Goal: Transaction & Acquisition: Book appointment/travel/reservation

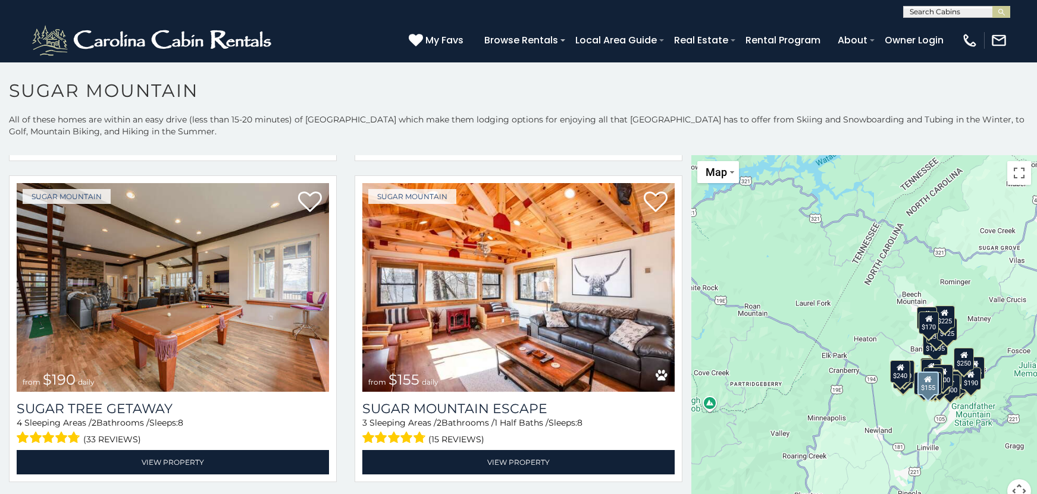
scroll to position [1309, 0]
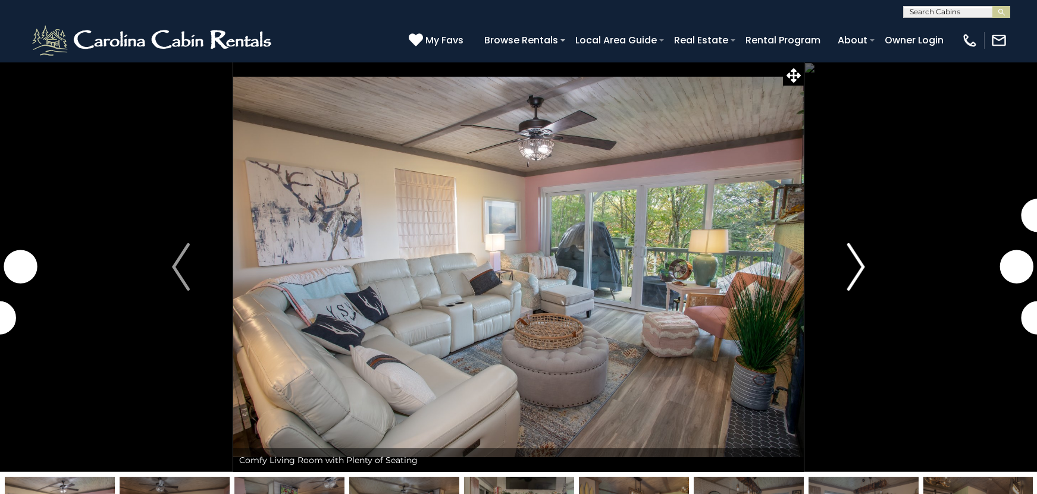
click at [854, 278] on img "Next" at bounding box center [856, 267] width 18 height 48
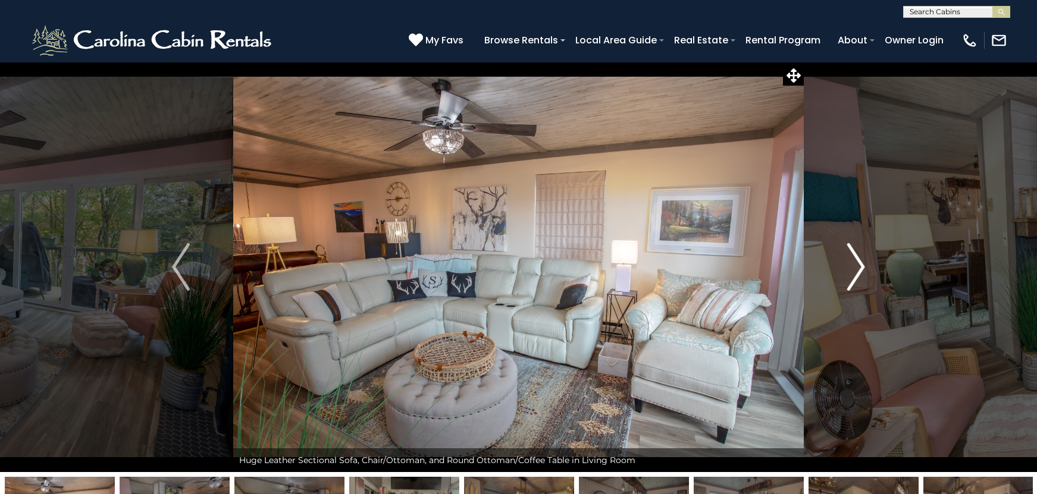
click at [852, 262] on img "Next" at bounding box center [856, 267] width 18 height 48
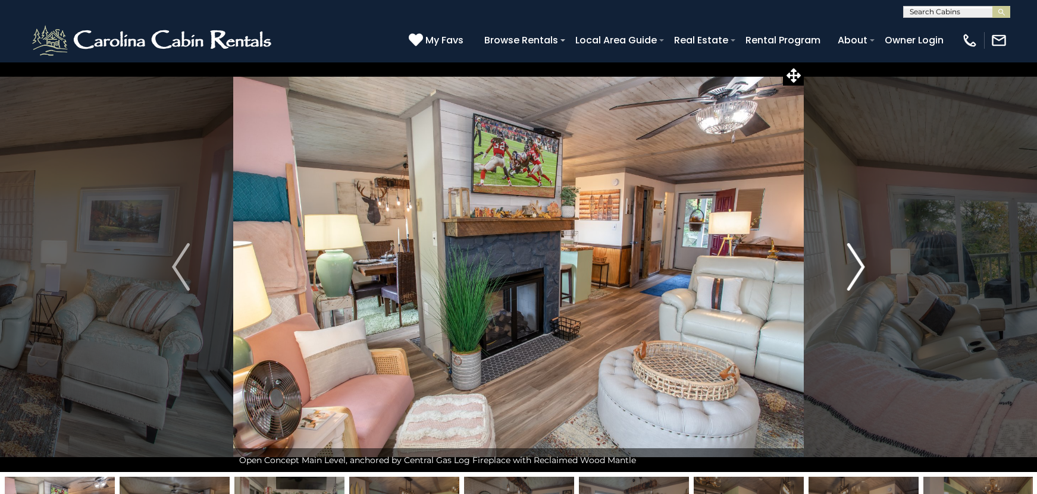
click at [852, 262] on img "Next" at bounding box center [856, 267] width 18 height 48
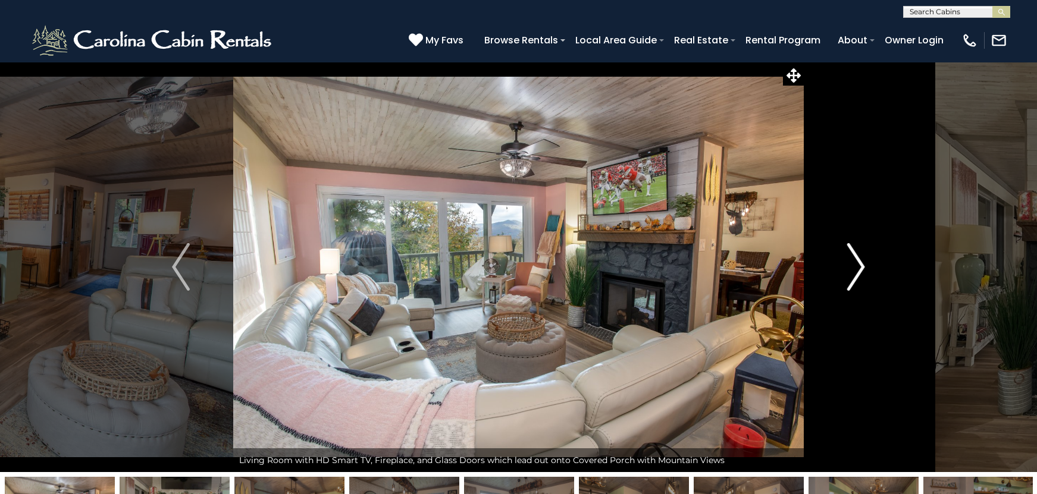
click at [852, 262] on img "Next" at bounding box center [856, 267] width 18 height 48
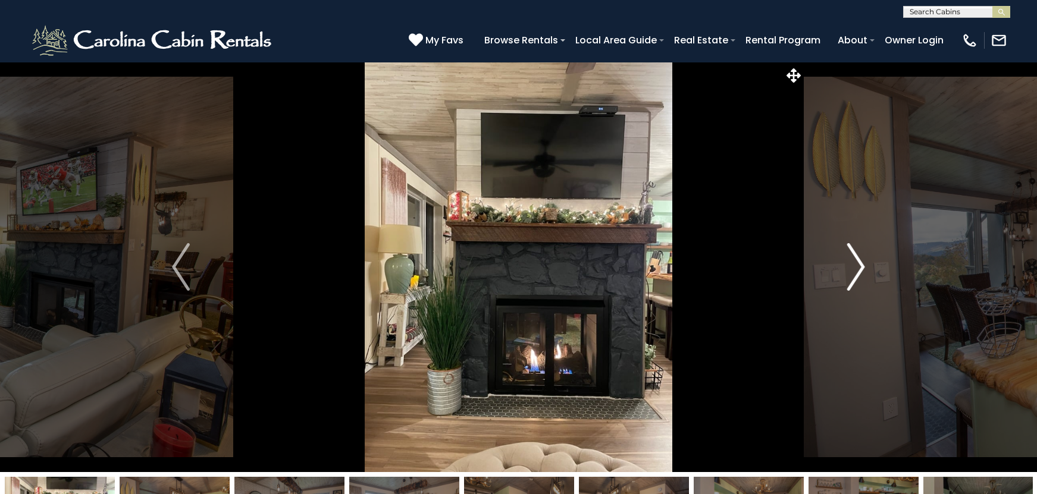
click at [852, 262] on img "Next" at bounding box center [856, 267] width 18 height 48
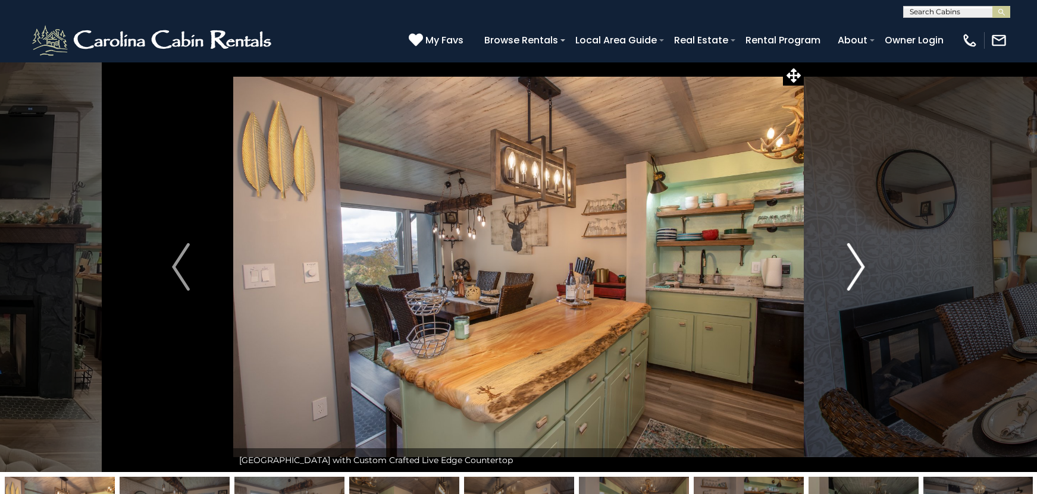
click at [852, 262] on img "Next" at bounding box center [856, 267] width 18 height 48
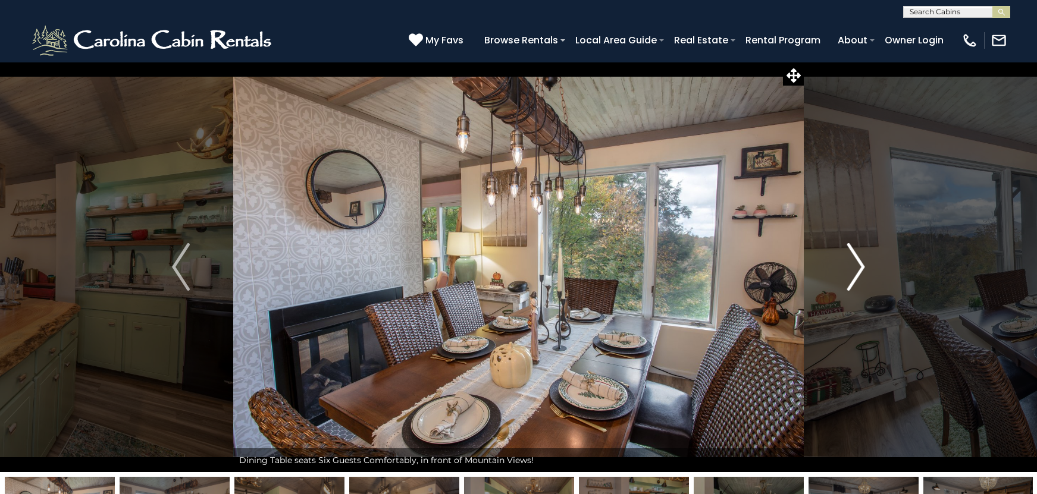
click at [852, 262] on img "Next" at bounding box center [856, 267] width 18 height 48
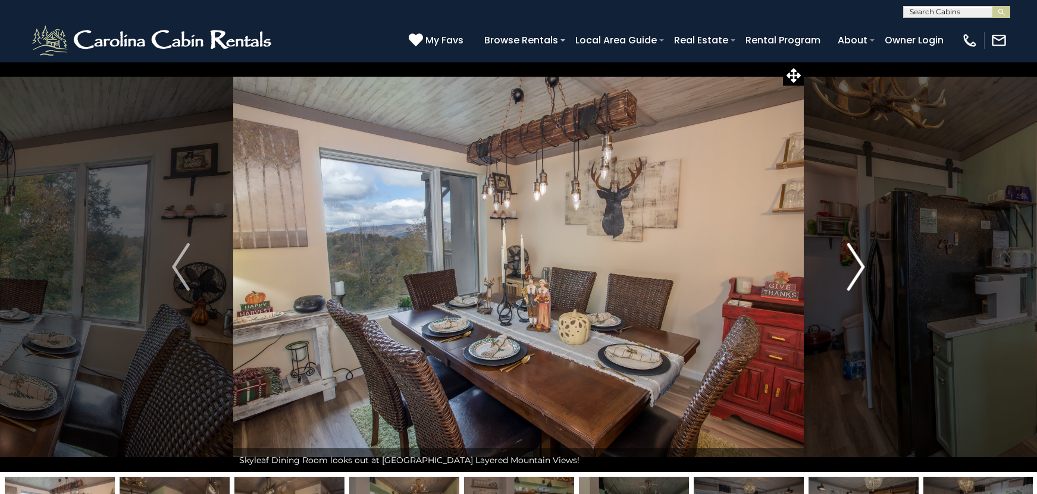
click at [852, 262] on img "Next" at bounding box center [856, 267] width 18 height 48
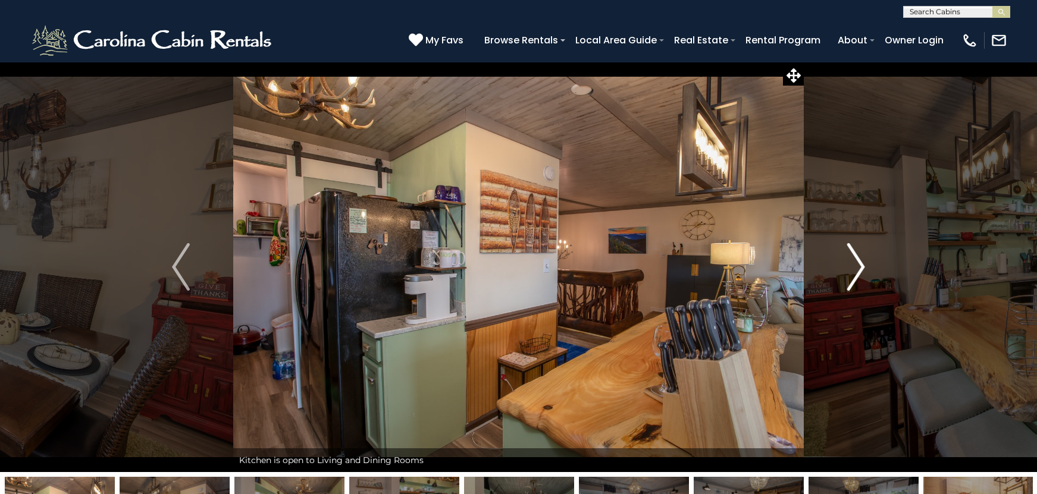
click at [852, 262] on img "Next" at bounding box center [856, 267] width 18 height 48
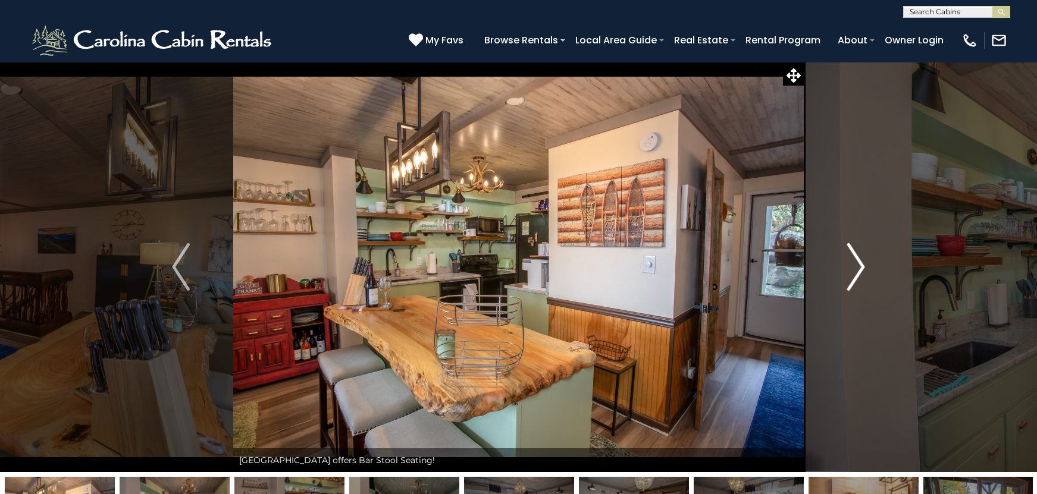
click at [852, 262] on img "Next" at bounding box center [856, 267] width 18 height 48
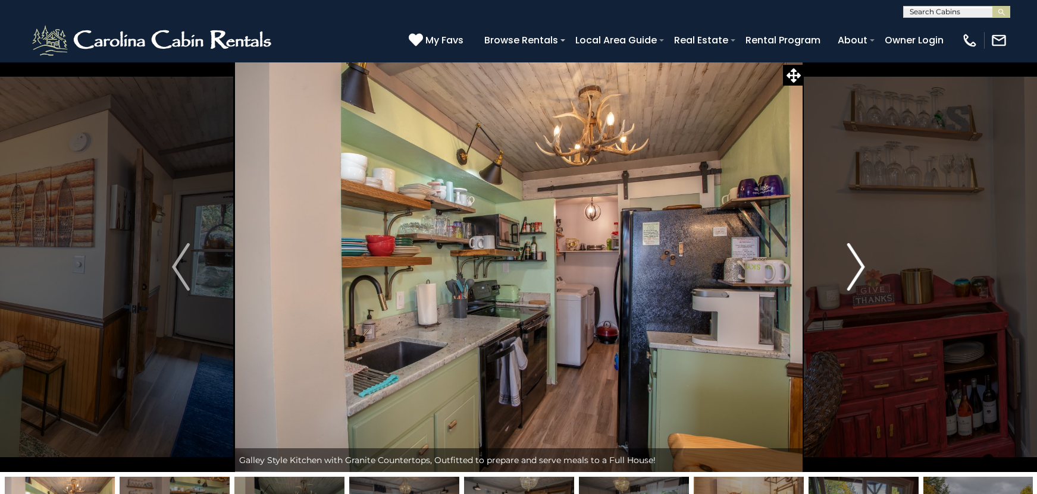
click at [852, 262] on img "Next" at bounding box center [856, 267] width 18 height 48
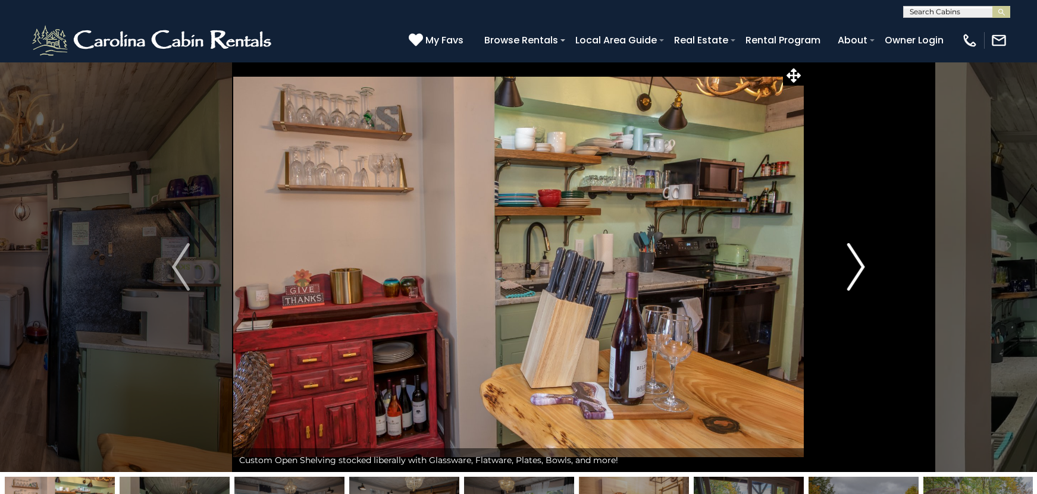
click at [852, 262] on img "Next" at bounding box center [856, 267] width 18 height 48
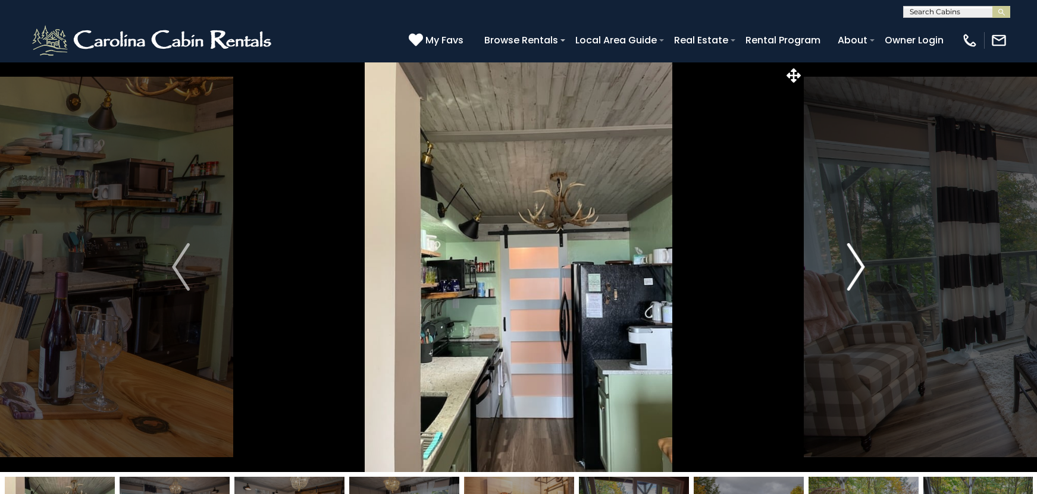
click at [852, 262] on img "Next" at bounding box center [856, 267] width 18 height 48
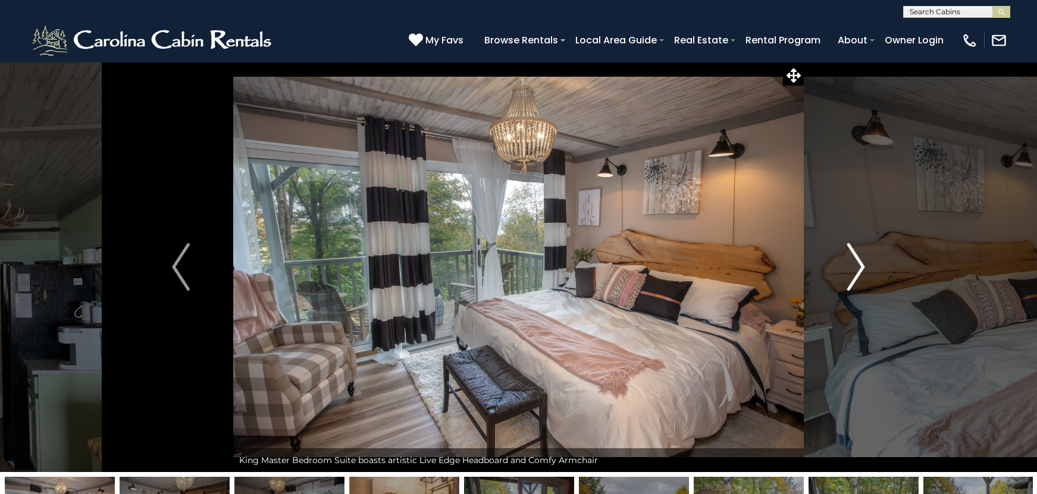
click at [852, 262] on img "Next" at bounding box center [856, 267] width 18 height 48
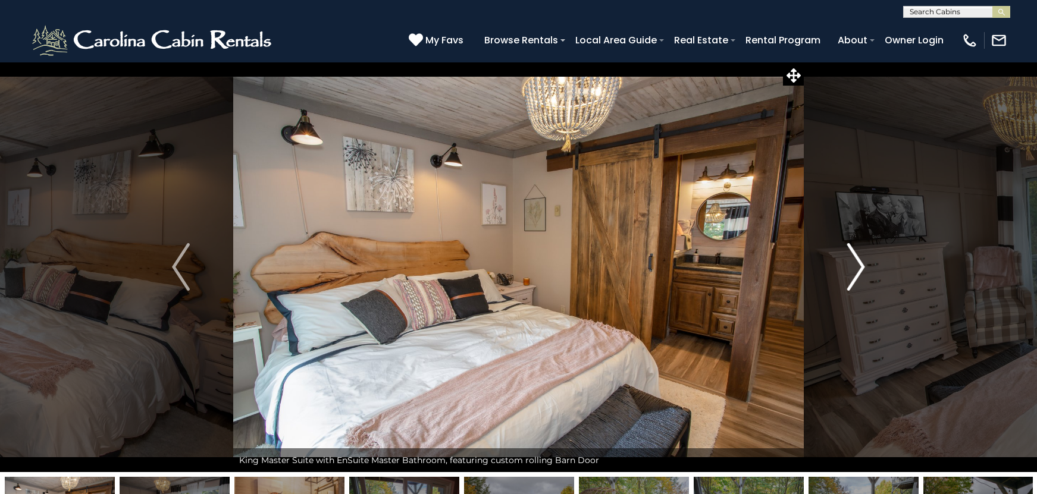
click at [852, 262] on img "Next" at bounding box center [856, 267] width 18 height 48
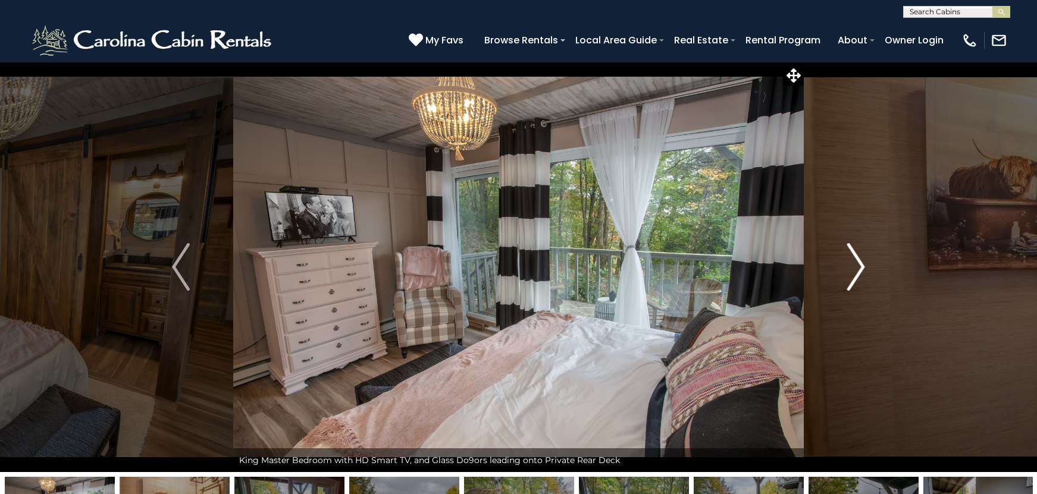
click at [852, 262] on img "Next" at bounding box center [856, 267] width 18 height 48
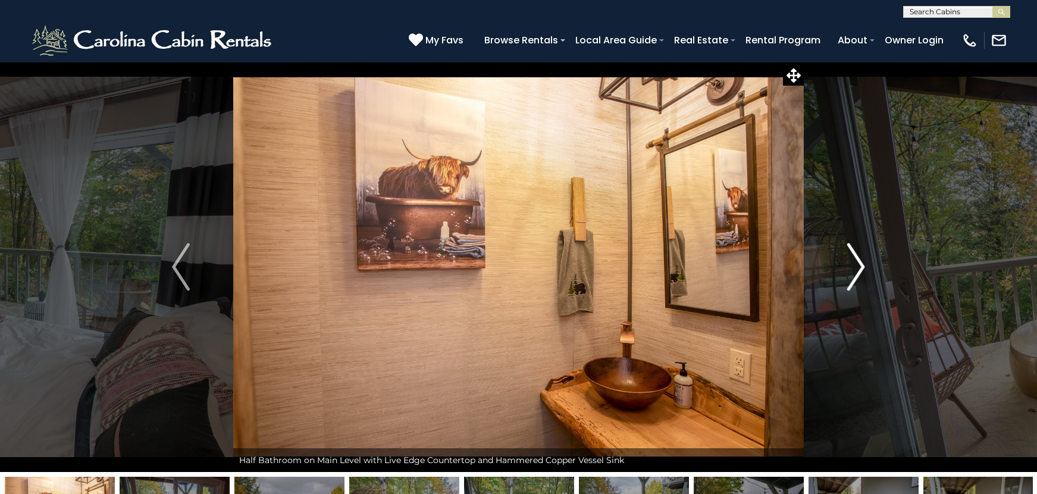
click at [852, 262] on img "Next" at bounding box center [856, 267] width 18 height 48
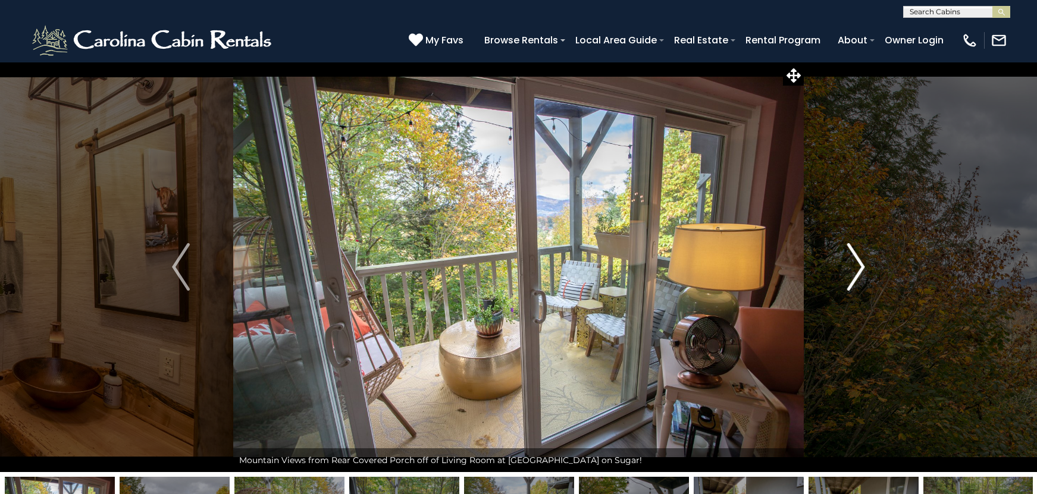
click at [852, 262] on img "Next" at bounding box center [856, 267] width 18 height 48
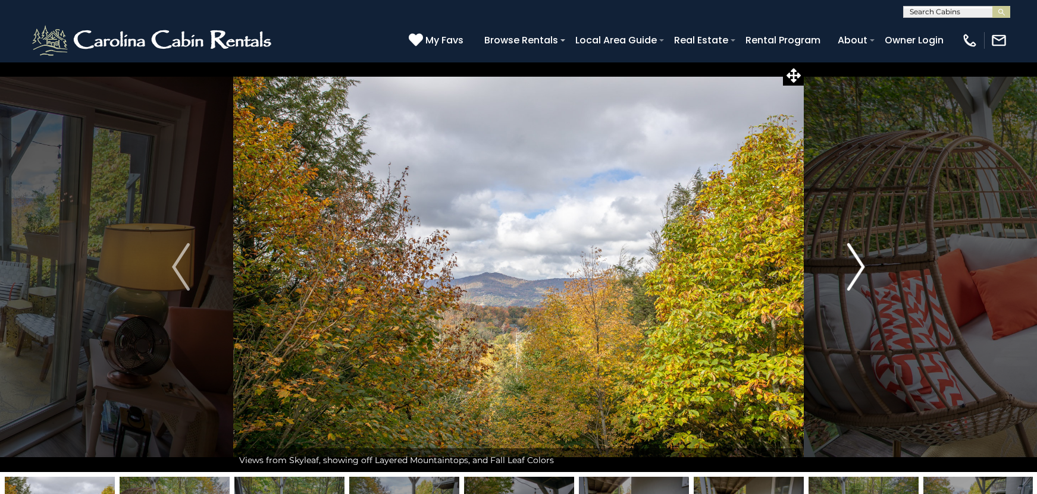
click at [852, 262] on img "Next" at bounding box center [856, 267] width 18 height 48
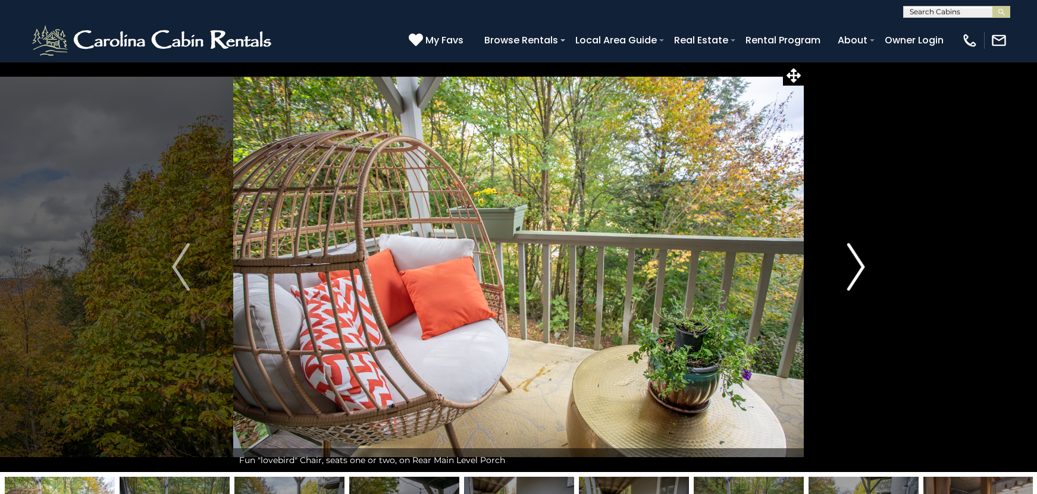
click at [852, 262] on img "Next" at bounding box center [856, 267] width 18 height 48
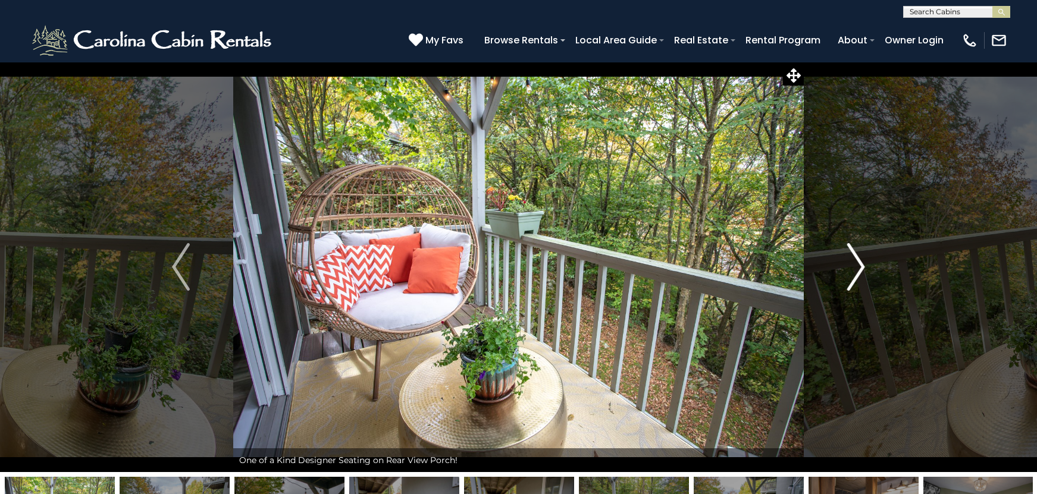
click at [852, 262] on img "Next" at bounding box center [856, 267] width 18 height 48
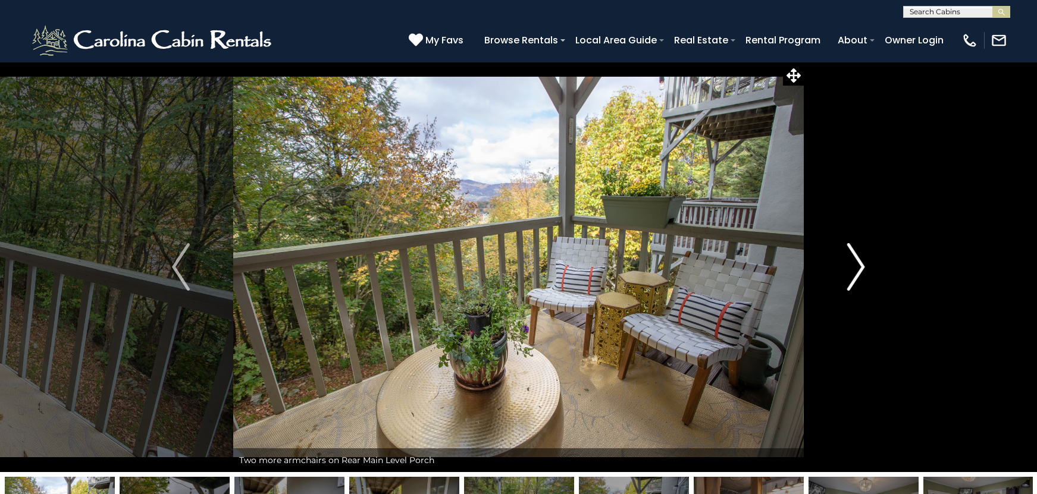
click at [852, 262] on img "Next" at bounding box center [856, 267] width 18 height 48
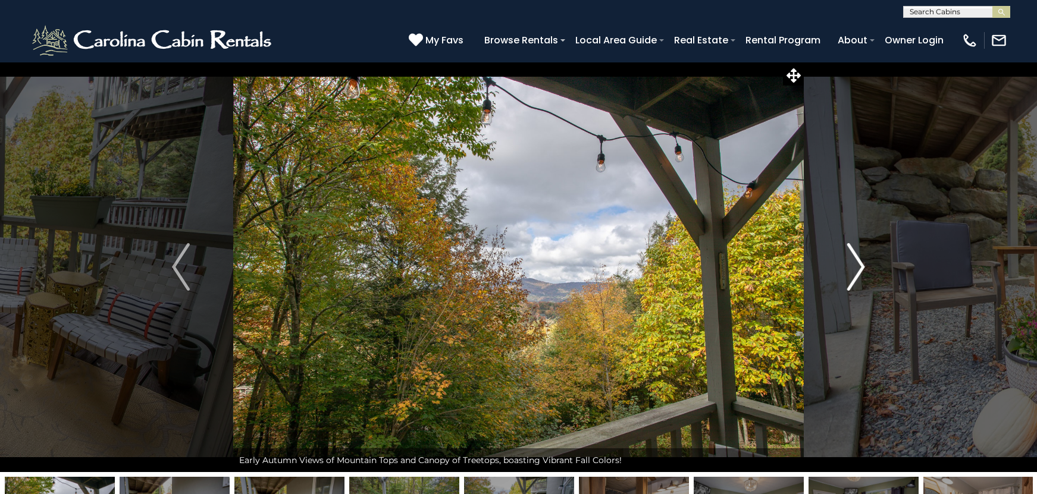
click at [852, 262] on img "Next" at bounding box center [856, 267] width 18 height 48
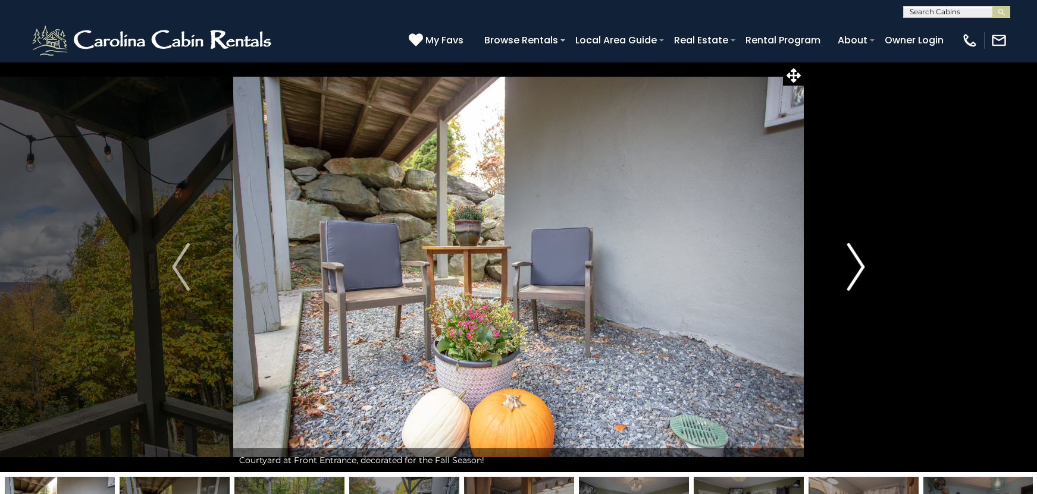
click at [852, 262] on img "Next" at bounding box center [856, 267] width 18 height 48
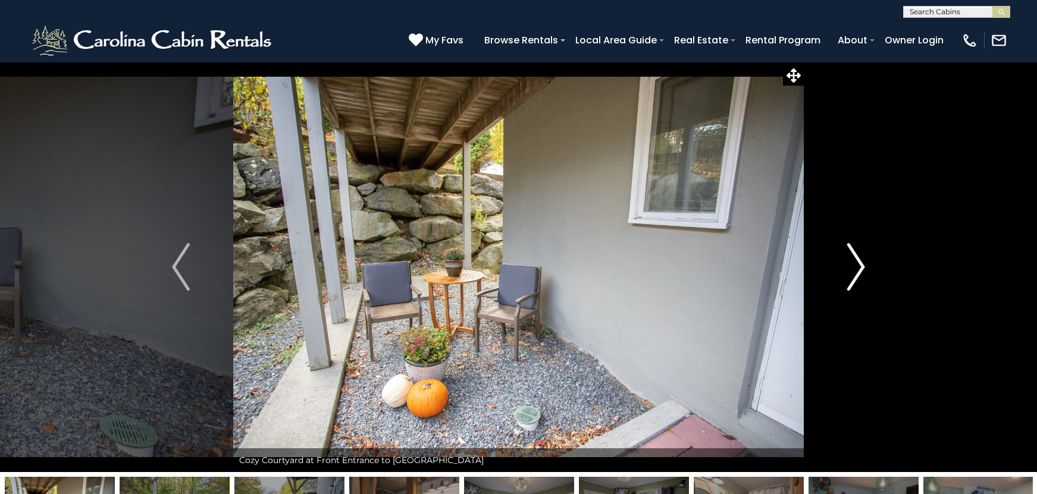
click at [852, 262] on img "Next" at bounding box center [856, 267] width 18 height 48
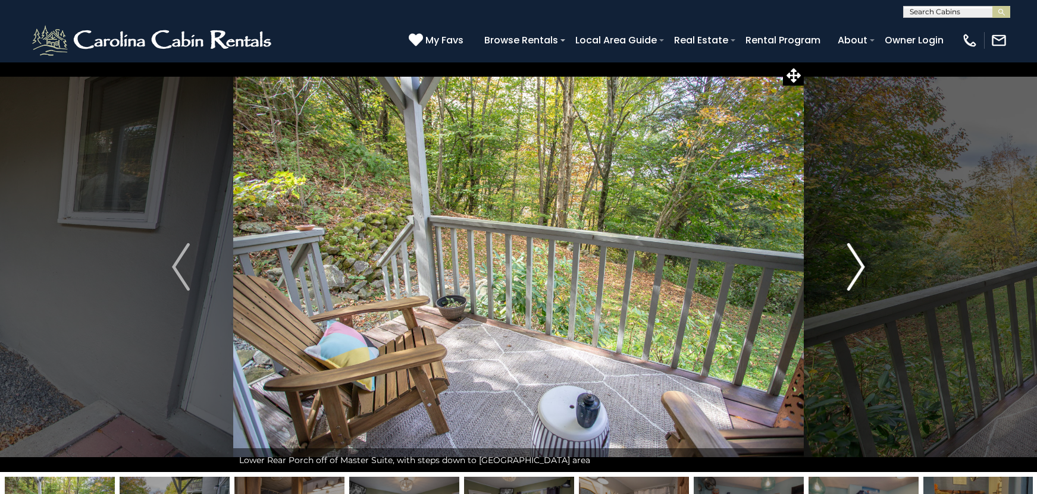
click at [852, 262] on img "Next" at bounding box center [856, 267] width 18 height 48
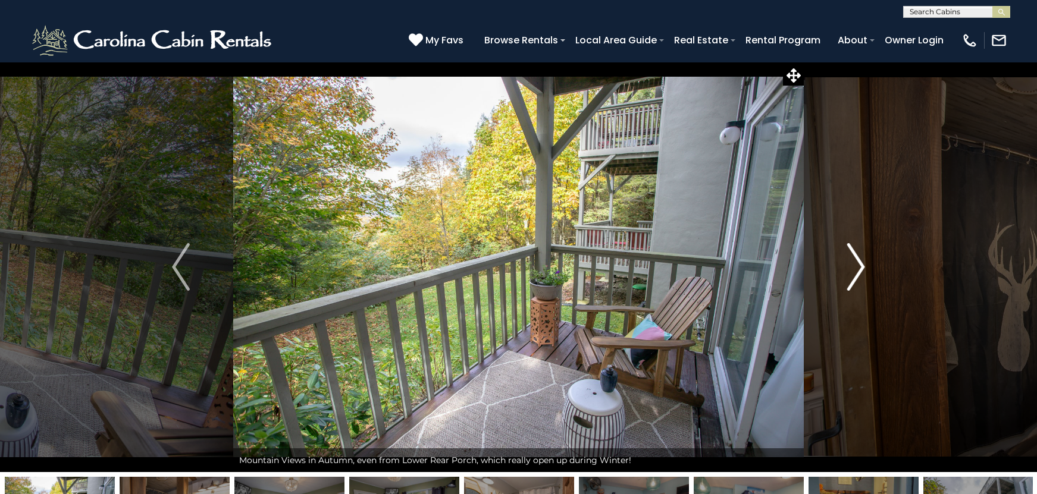
click at [852, 262] on img "Next" at bounding box center [856, 267] width 18 height 48
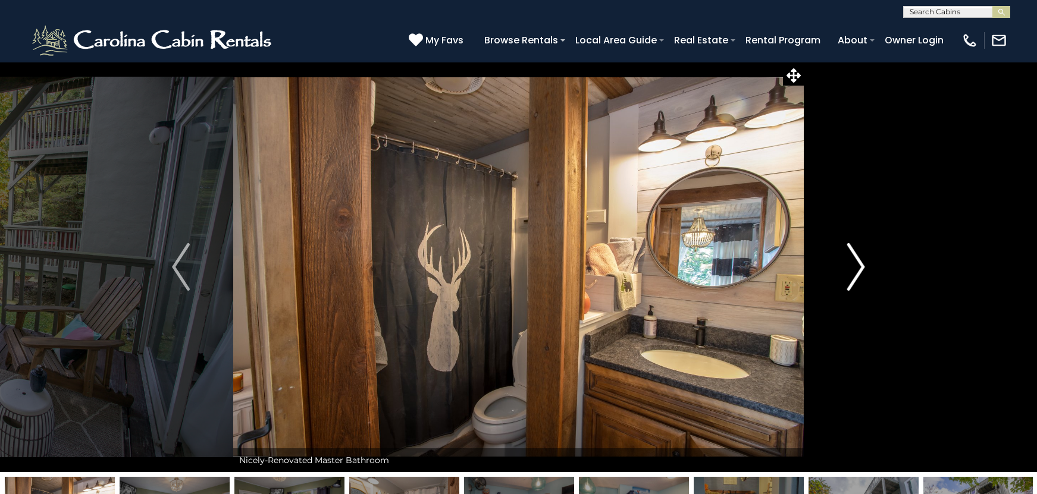
click at [852, 262] on img "Next" at bounding box center [856, 267] width 18 height 48
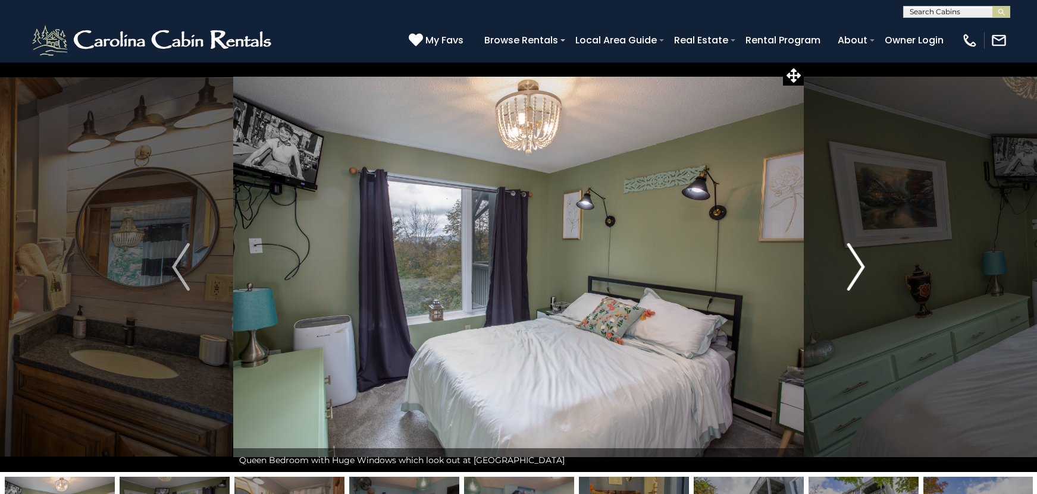
click at [852, 262] on img "Next" at bounding box center [856, 267] width 18 height 48
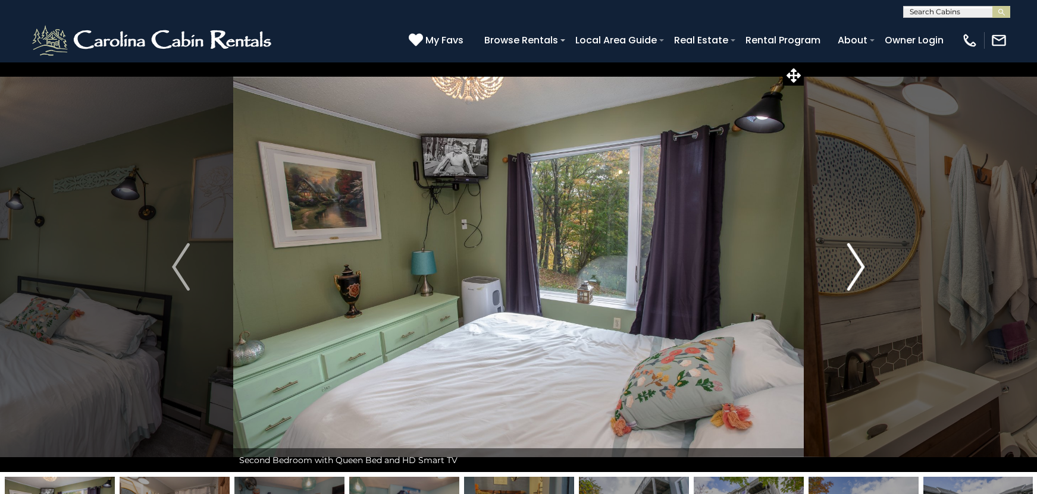
click at [852, 262] on img "Next" at bounding box center [856, 267] width 18 height 48
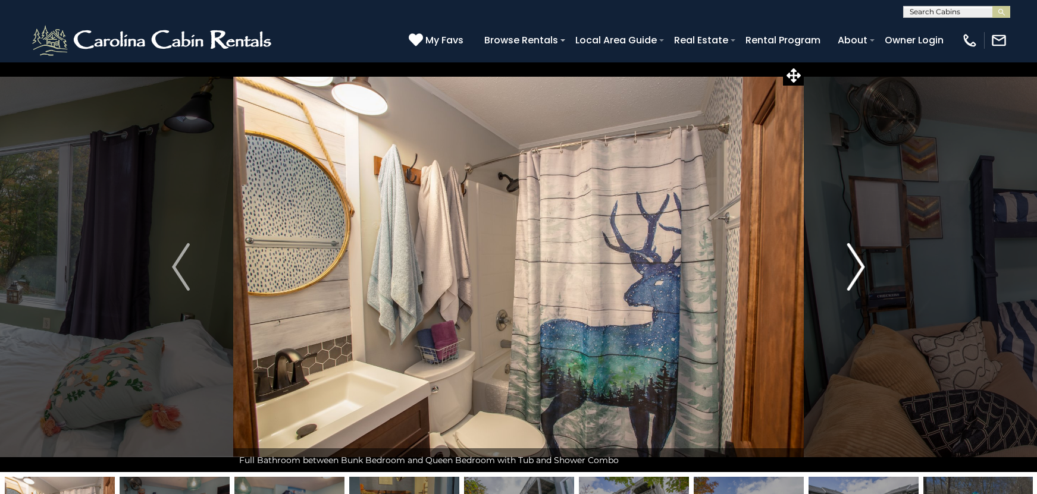
click at [852, 262] on img "Next" at bounding box center [856, 267] width 18 height 48
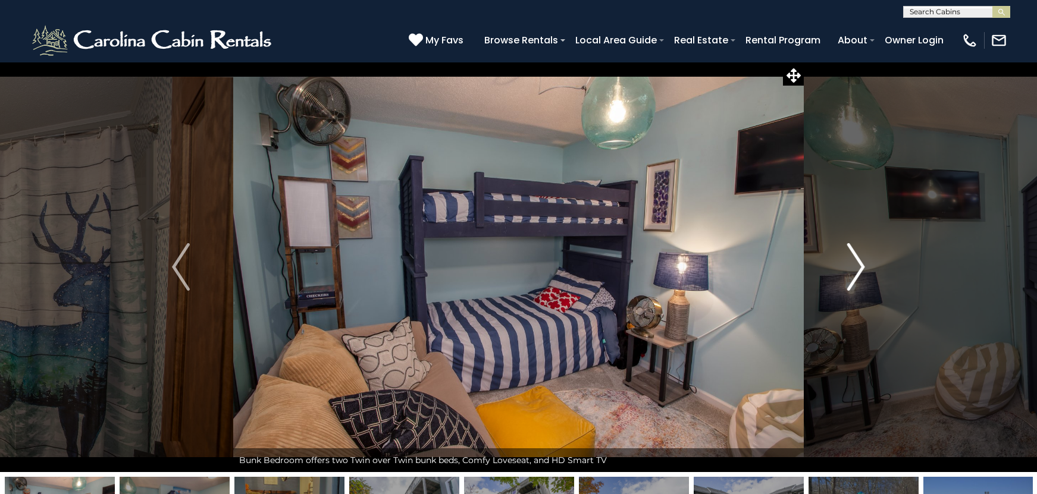
click at [852, 262] on img "Next" at bounding box center [856, 267] width 18 height 48
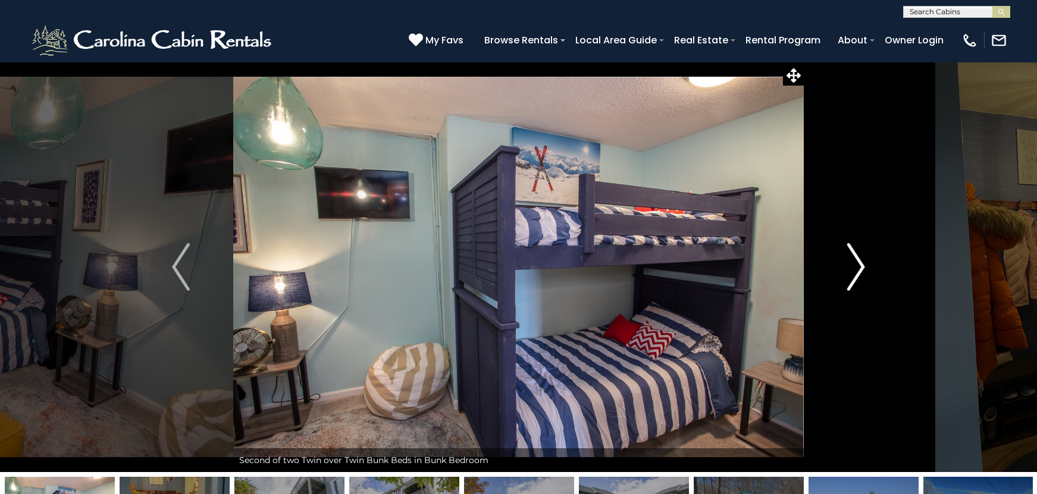
click at [852, 262] on img "Next" at bounding box center [856, 267] width 18 height 48
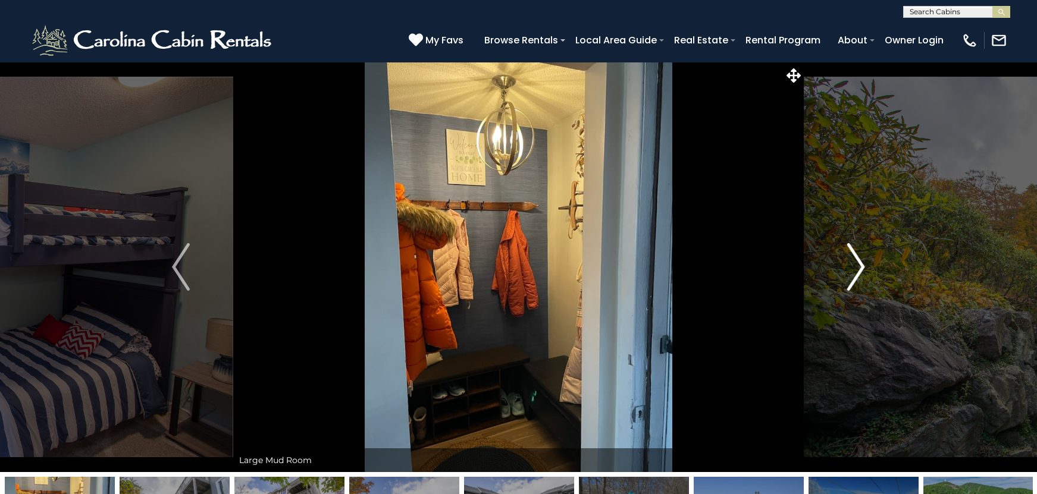
click at [852, 262] on img "Next" at bounding box center [856, 267] width 18 height 48
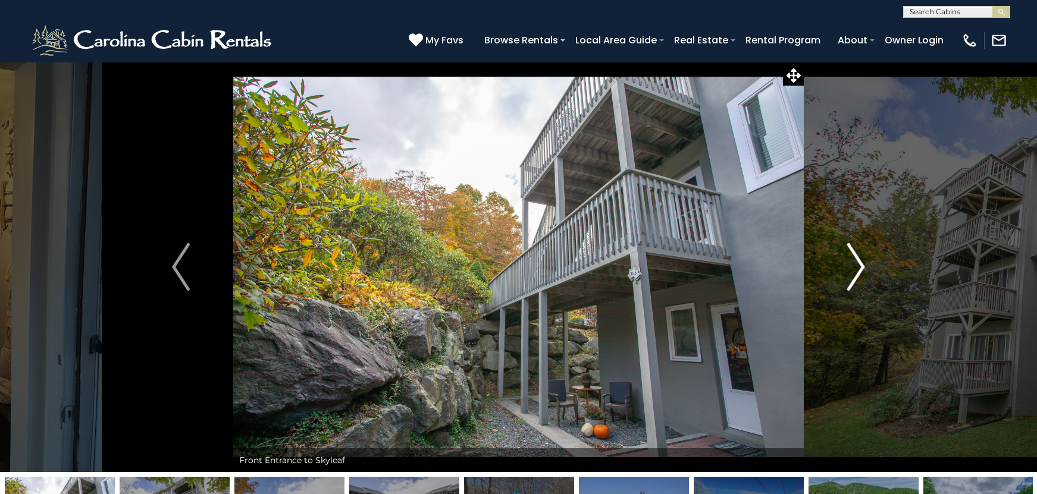
click at [852, 262] on img "Next" at bounding box center [856, 267] width 18 height 48
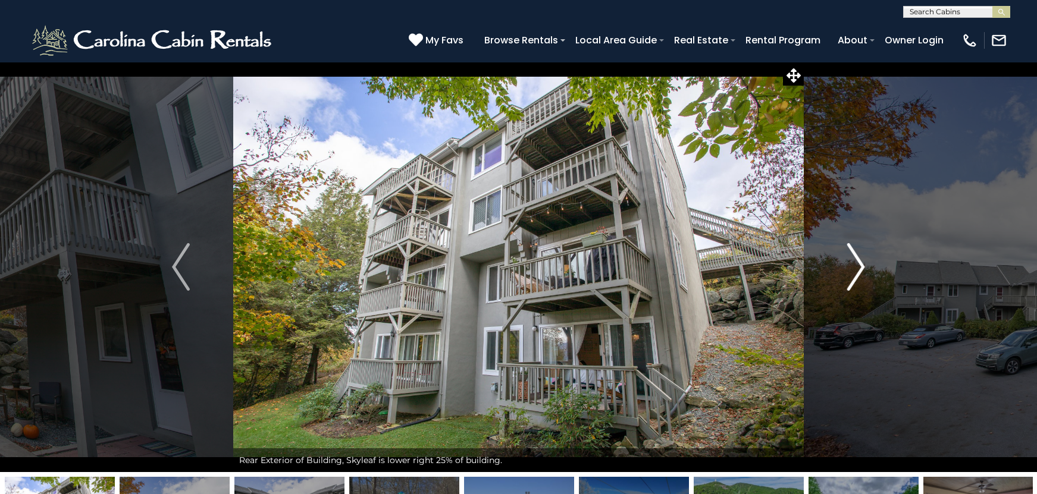
click at [852, 262] on img "Next" at bounding box center [856, 267] width 18 height 48
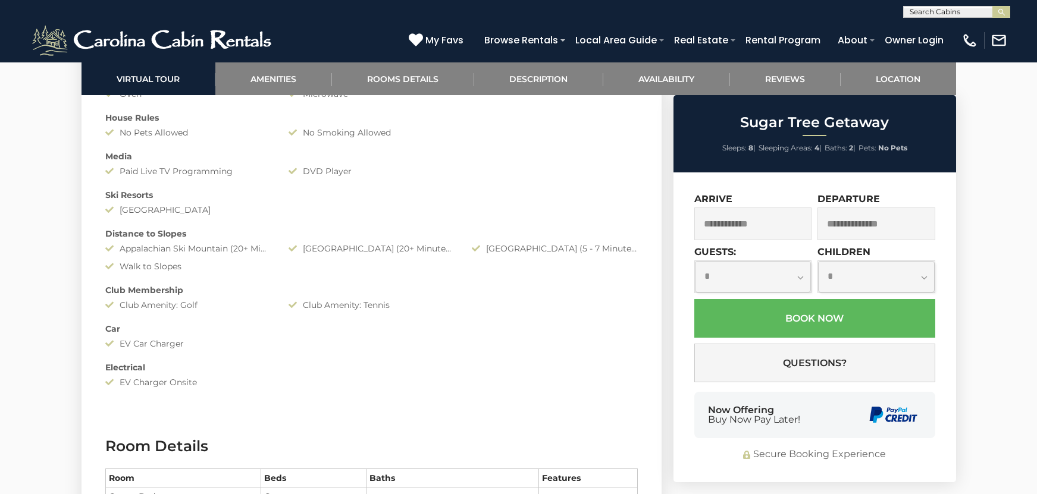
scroll to position [1547, 0]
